Goal: Transaction & Acquisition: Download file/media

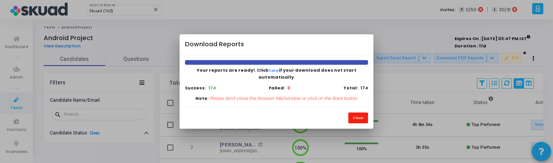
click at [358, 114] on button "Close" at bounding box center [358, 118] width 20 height 10
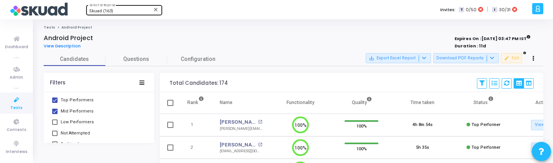
click at [113, 13] on div "Skuad (163)" at bounding box center [120, 11] width 63 height 5
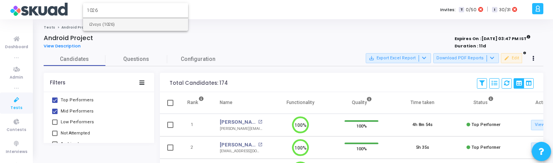
type input "1026"
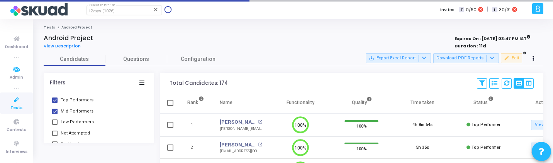
click at [13, 104] on icon at bounding box center [16, 100] width 16 height 10
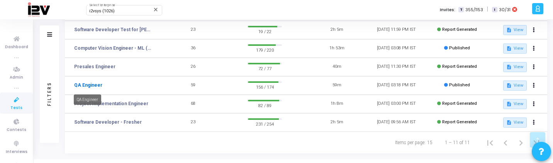
click at [95, 85] on link "QA Engineer" at bounding box center [88, 85] width 28 height 7
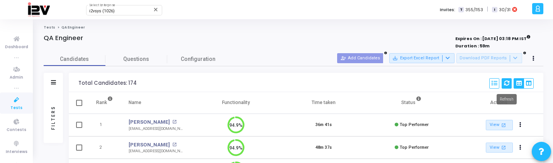
click at [505, 89] on mat-tooltip-component "Refresh" at bounding box center [506, 99] width 31 height 21
click at [505, 85] on icon at bounding box center [506, 83] width 5 height 5
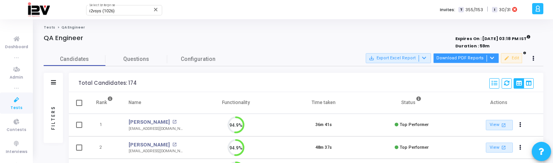
click at [470, 58] on button "Download PDF Reports" at bounding box center [466, 58] width 66 height 10
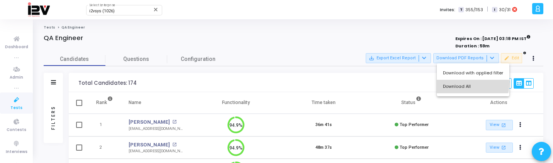
click at [471, 84] on button "Download All" at bounding box center [473, 87] width 73 height 14
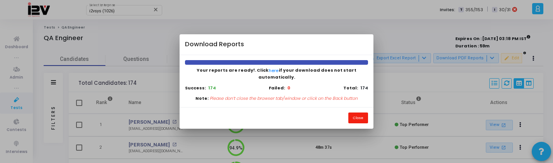
click at [361, 113] on button "Close" at bounding box center [358, 118] width 20 height 10
